Goal: Navigation & Orientation: Find specific page/section

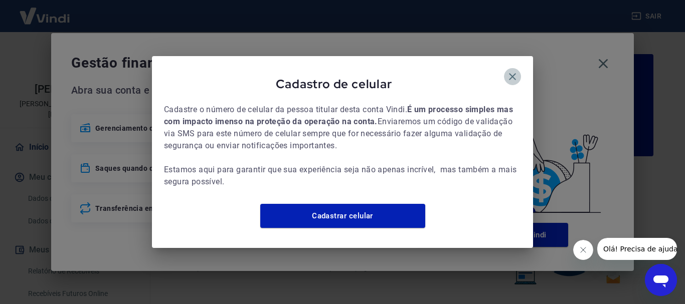
click at [514, 73] on icon "button" at bounding box center [512, 76] width 7 height 7
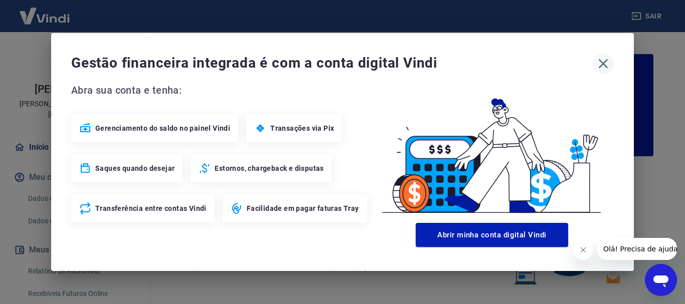
click at [607, 65] on icon "button" at bounding box center [603, 64] width 16 height 16
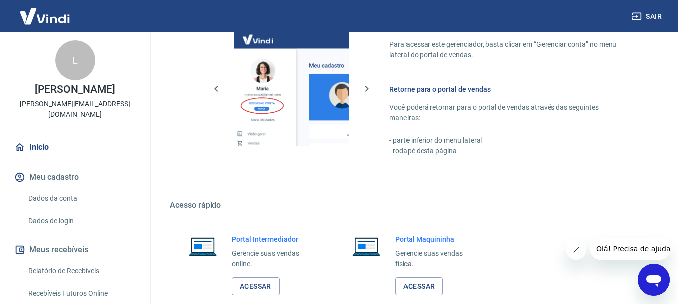
scroll to position [623, 0]
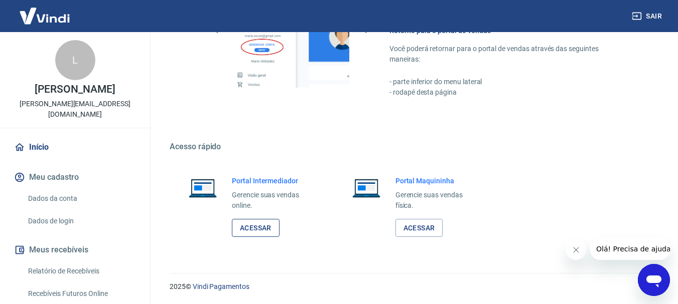
click at [258, 230] on link "Acessar" at bounding box center [256, 228] width 48 height 19
